Goal: Task Accomplishment & Management: Manage account settings

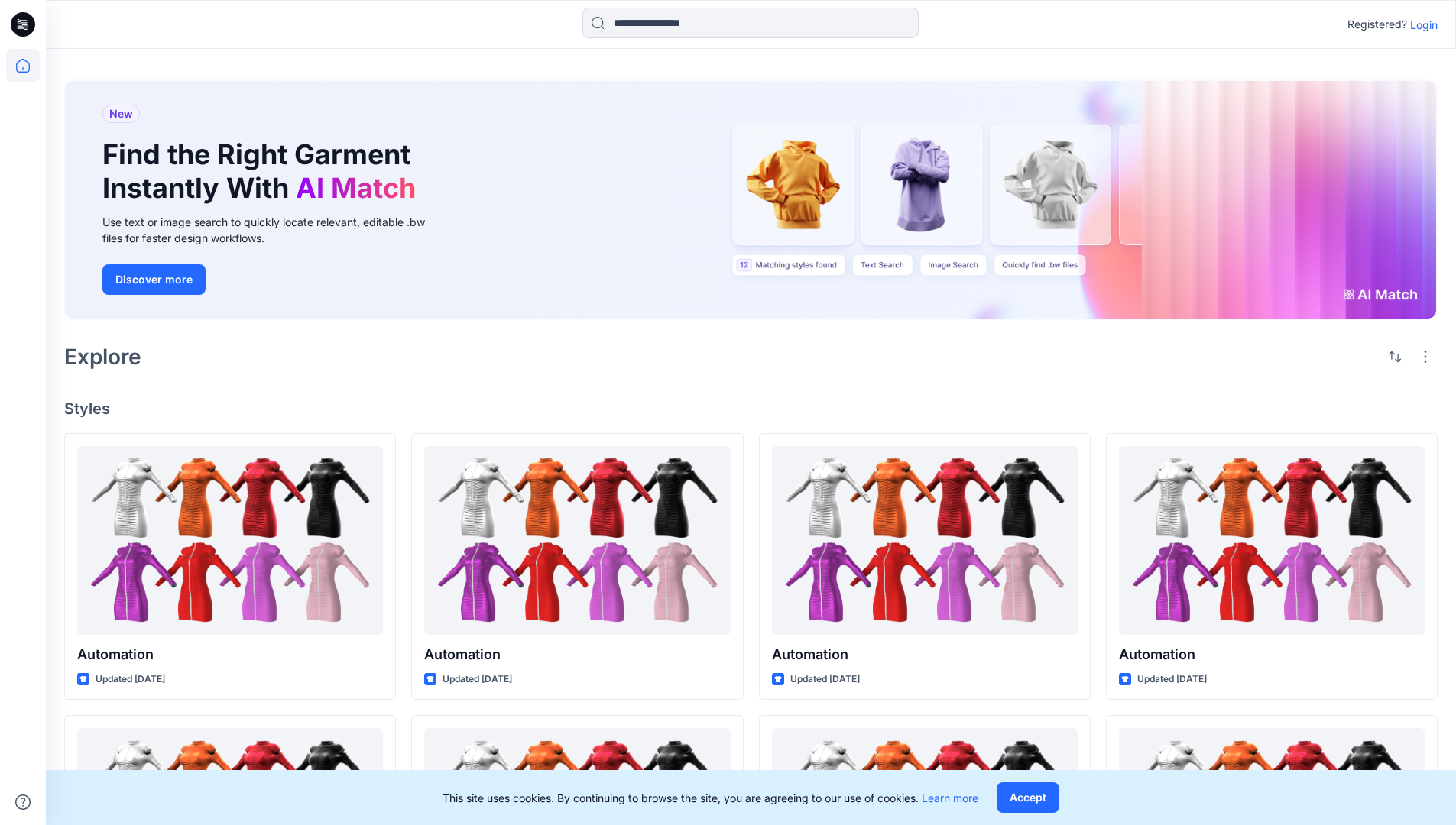
click at [1420, 25] on p "Login" at bounding box center [1424, 25] width 27 height 16
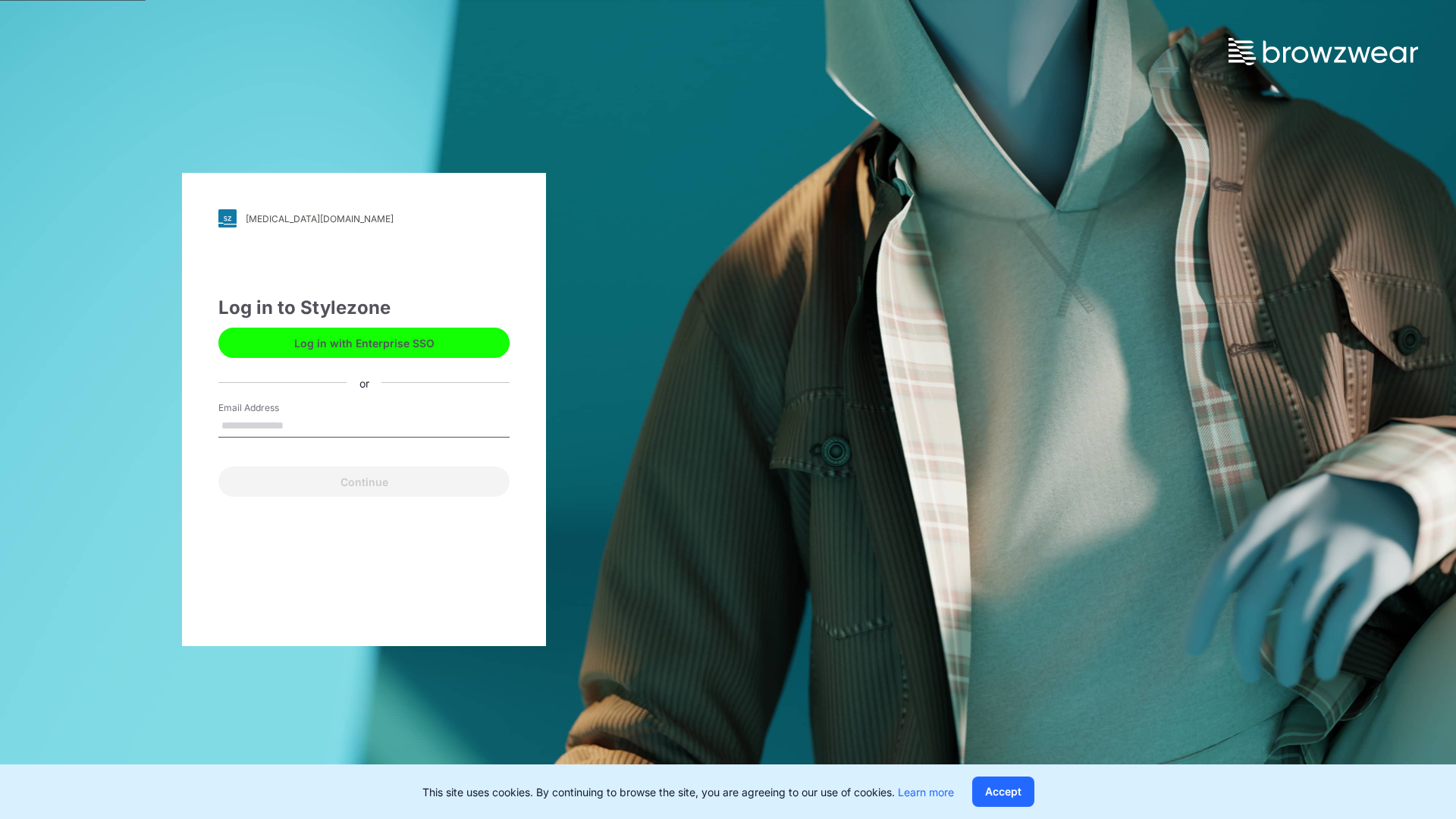
click at [300, 425] on input "Email Address" at bounding box center [364, 426] width 291 height 23
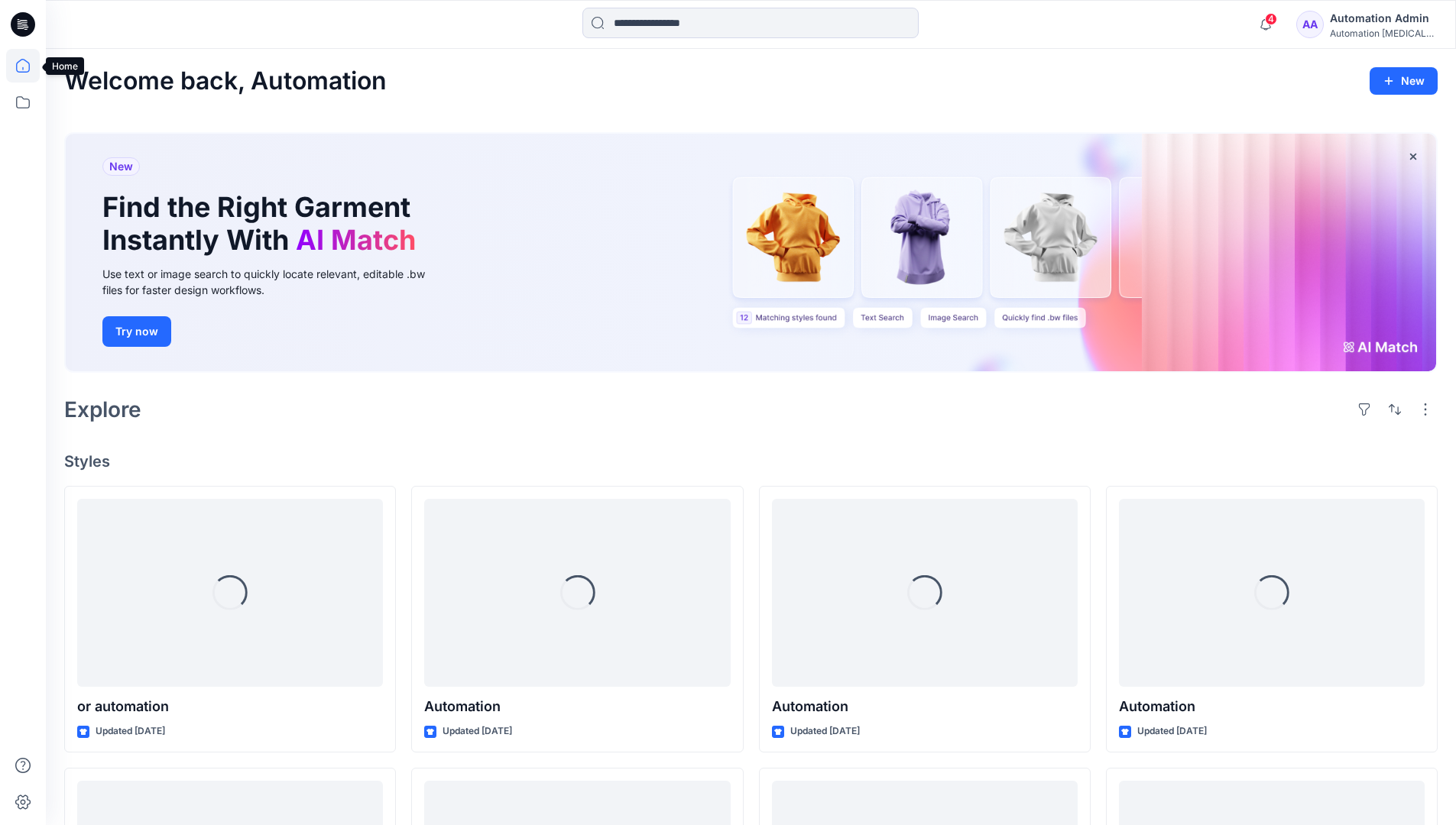
click at [29, 66] on icon at bounding box center [23, 66] width 14 height 14
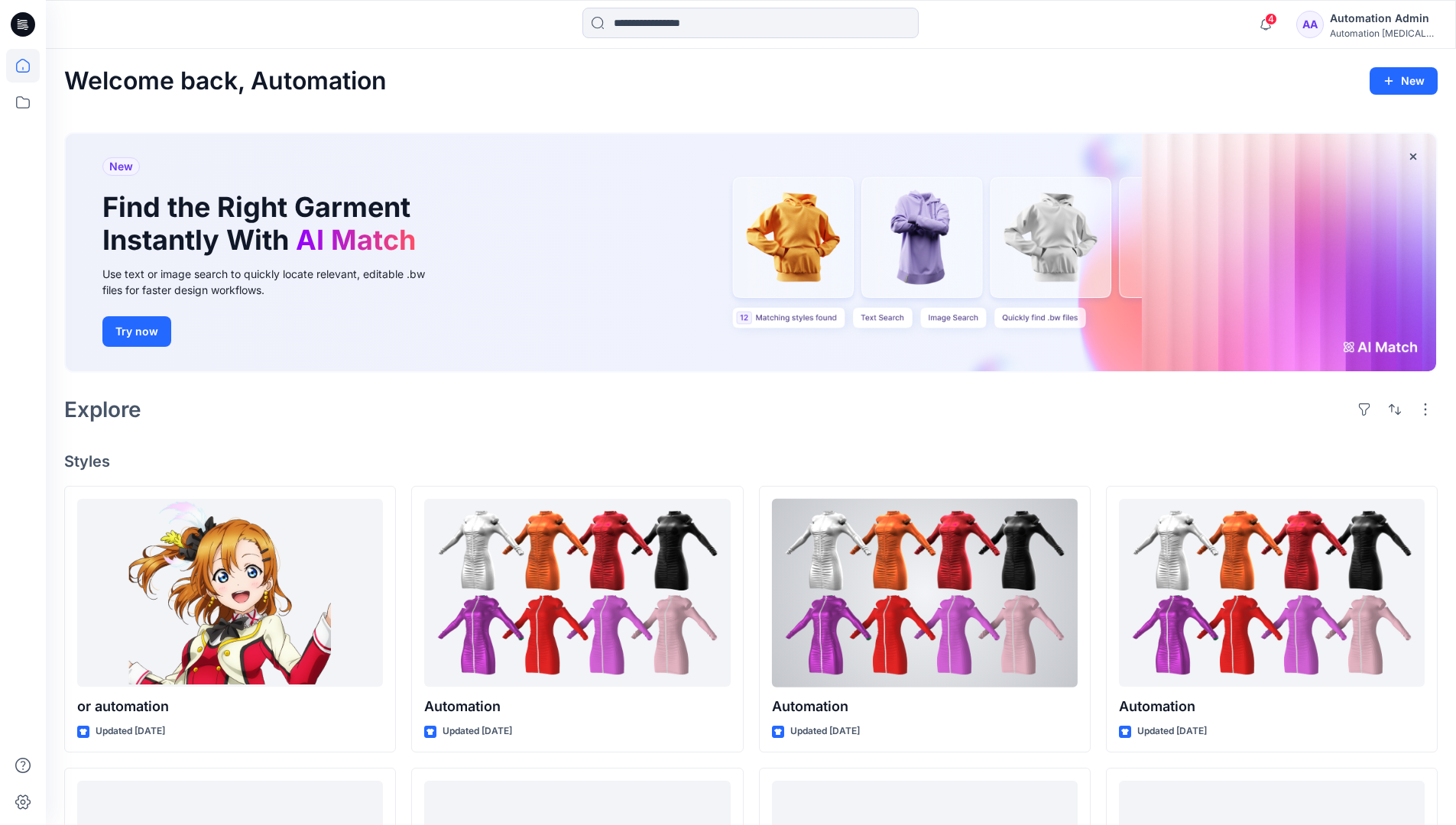
scroll to position [334, 0]
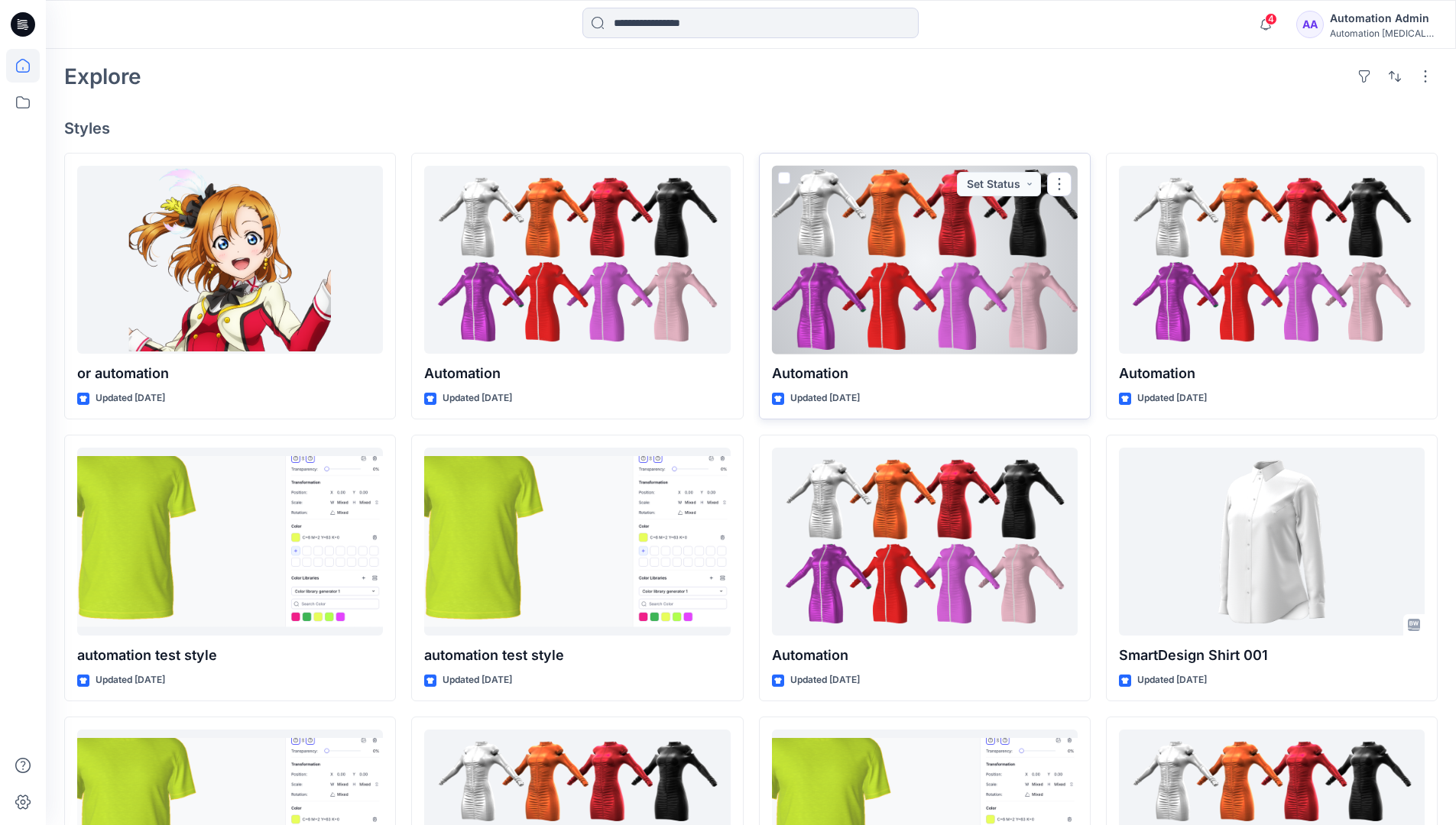
click at [1005, 255] on div at bounding box center [925, 260] width 306 height 189
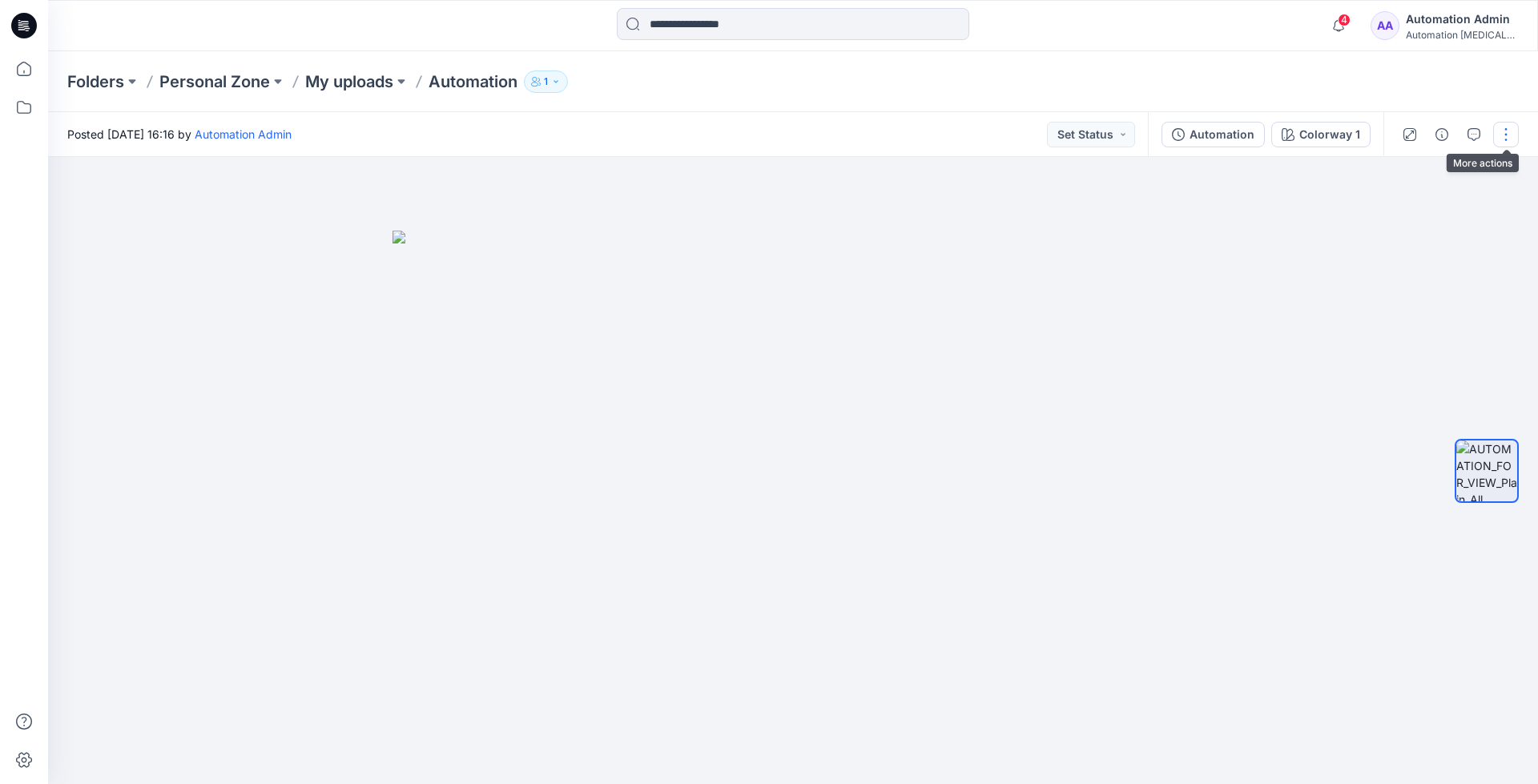
click at [1509, 133] on button "button" at bounding box center [1507, 134] width 26 height 26
click at [1452, 218] on button "Edit" at bounding box center [1439, 216] width 147 height 29
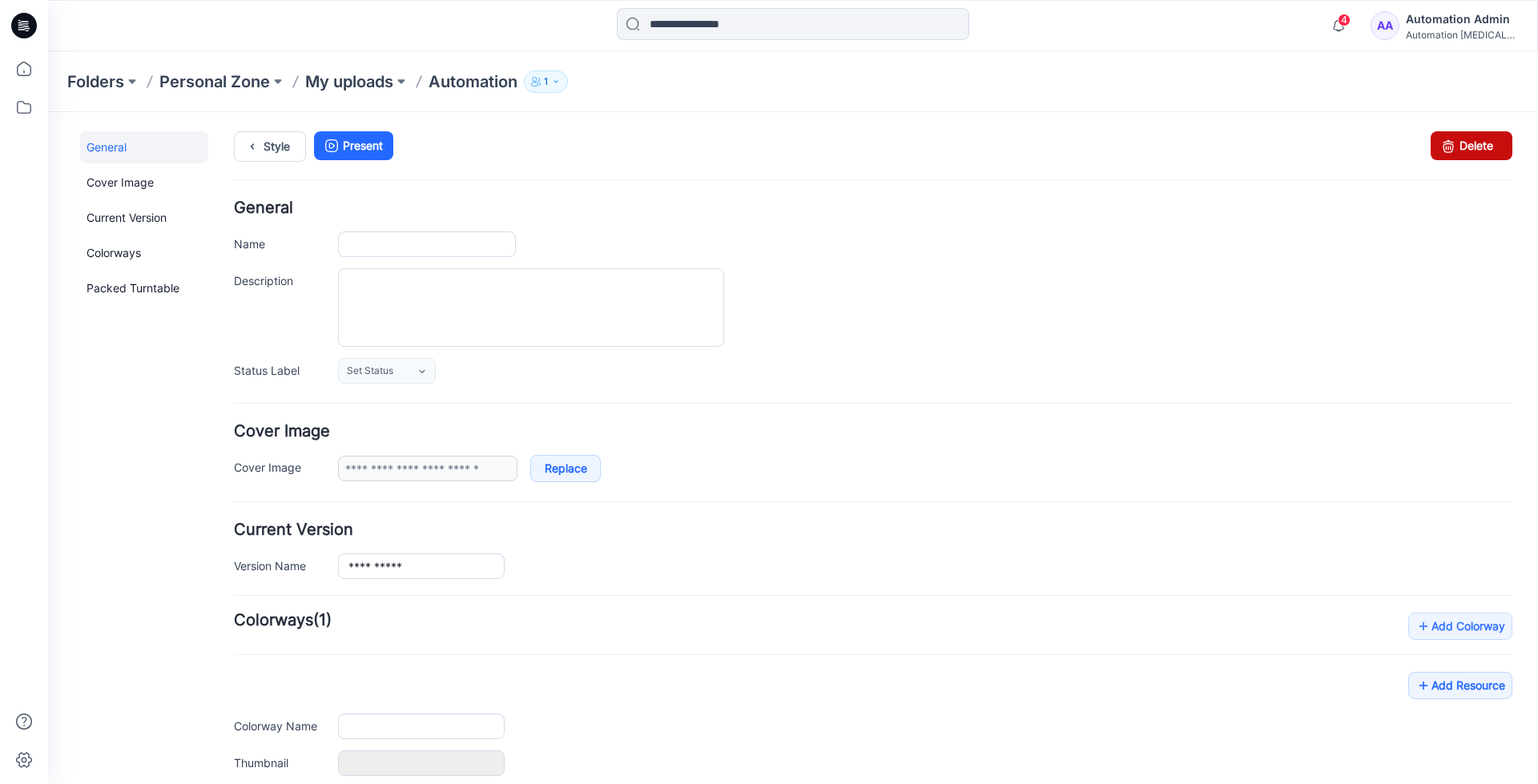
click at [1458, 146] on link "Delete" at bounding box center [1472, 145] width 82 height 29
type input "**********"
